Goal: Task Accomplishment & Management: Complete application form

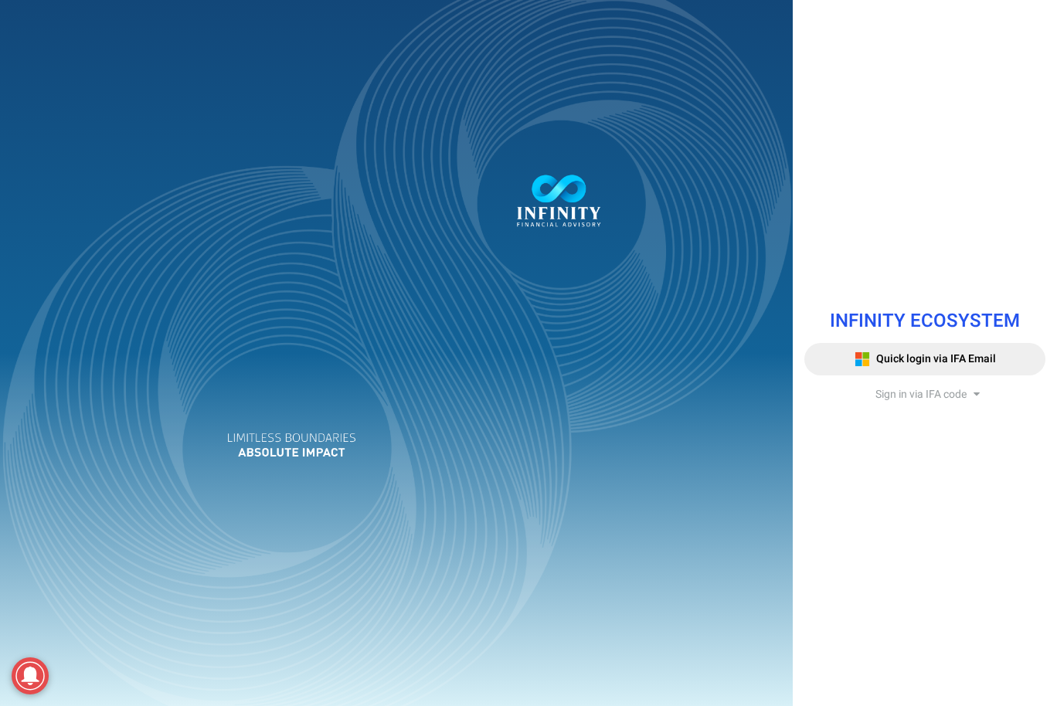
click at [877, 396] on span "Sign in via IFA code" at bounding box center [921, 394] width 91 height 16
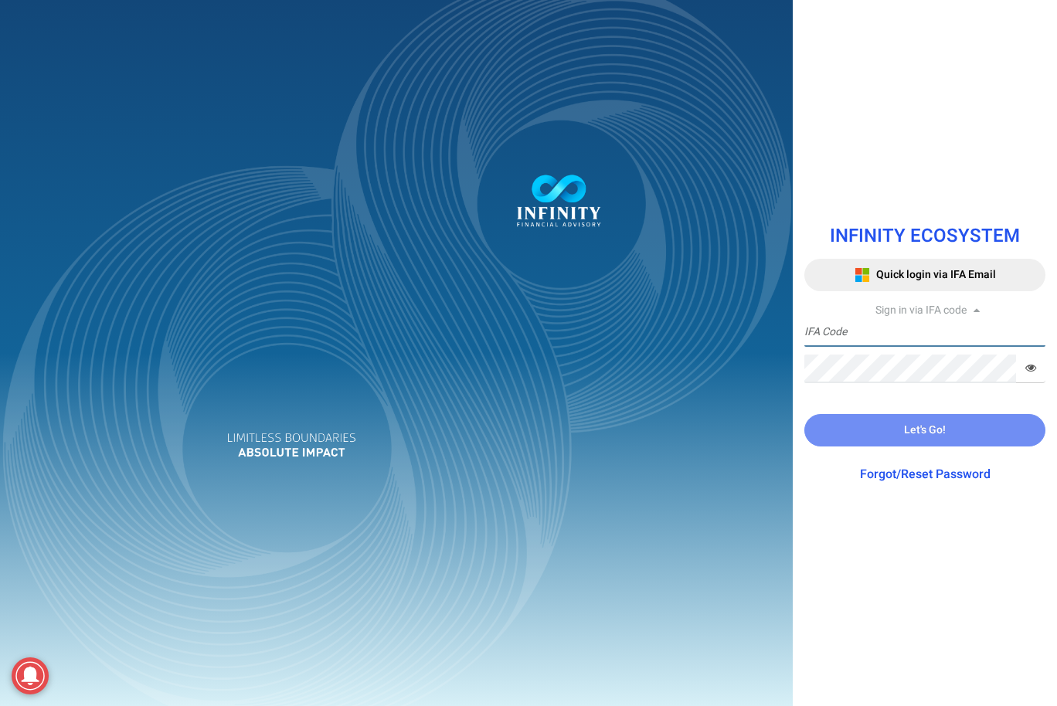
click at [840, 339] on input "text" at bounding box center [925, 332] width 241 height 29
click at [852, 332] on input "text" at bounding box center [925, 332] width 241 height 29
type input "BSC0001"
click at [826, 329] on input "BSC0001" at bounding box center [925, 332] width 241 height 29
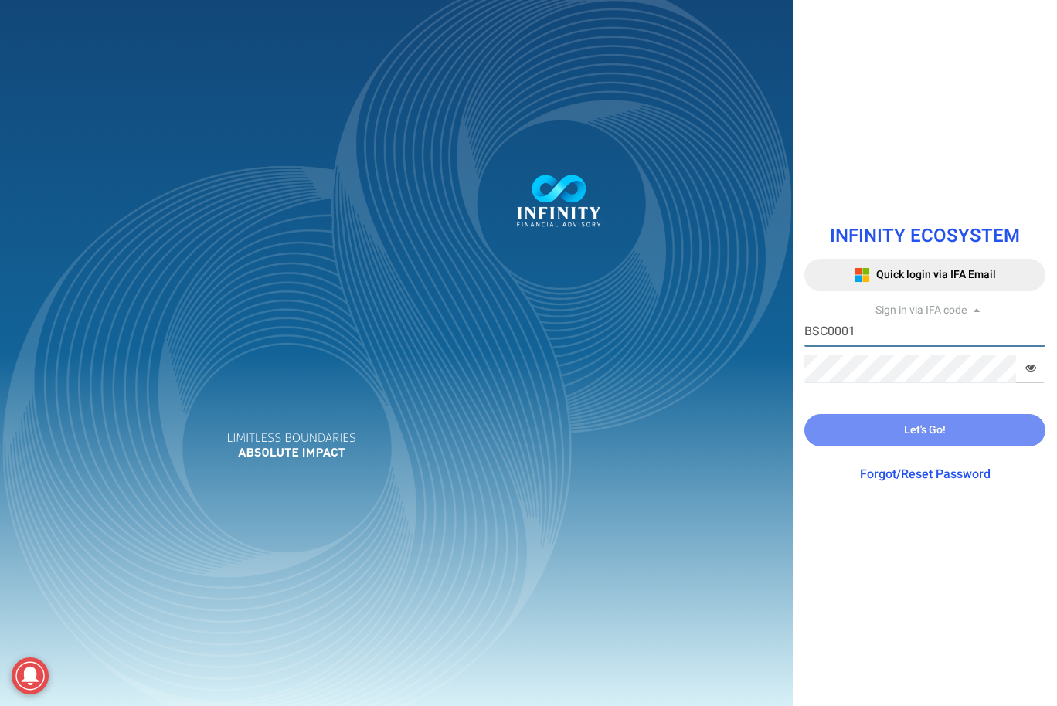
click at [826, 329] on input "BSC0001" at bounding box center [925, 332] width 241 height 29
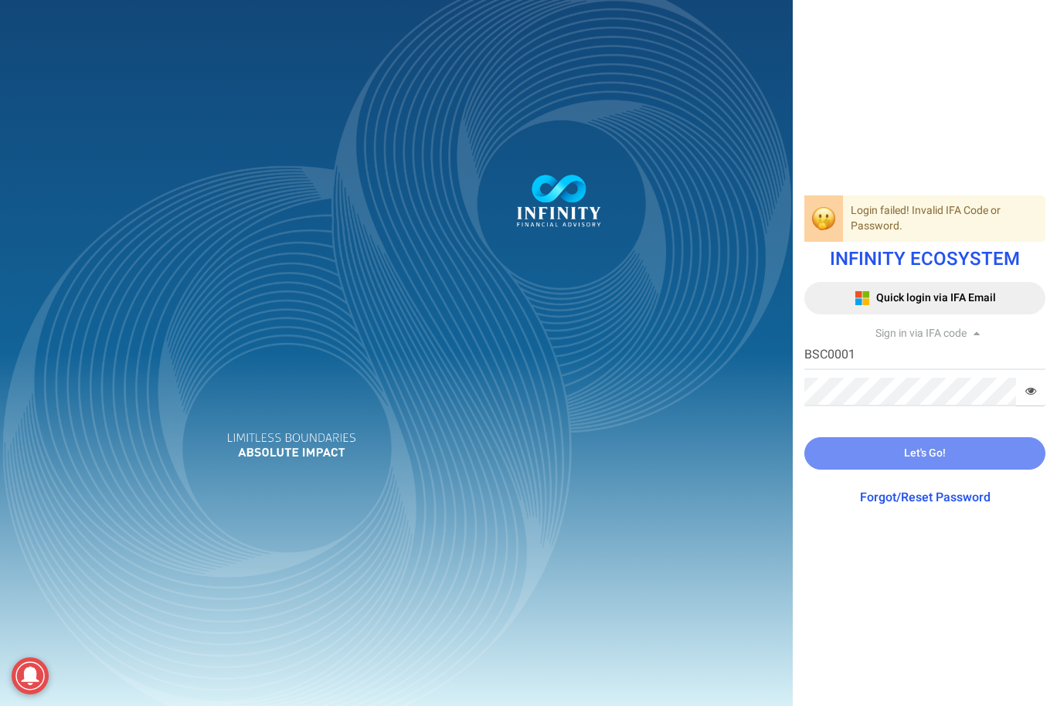
click at [826, 356] on div at bounding box center [528, 353] width 1057 height 706
click at [860, 355] on input "BSC0001" at bounding box center [925, 356] width 241 height 29
